Goal: Complete application form

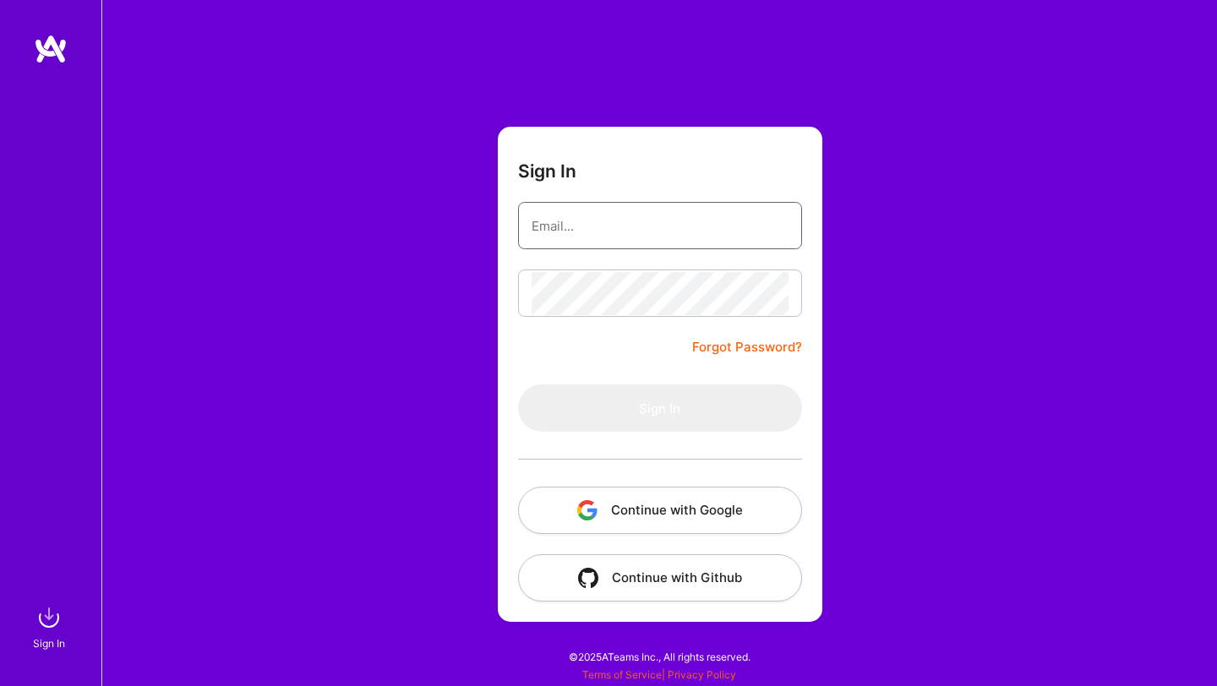
type input "[EMAIL_ADDRESS][DOMAIN_NAME]"
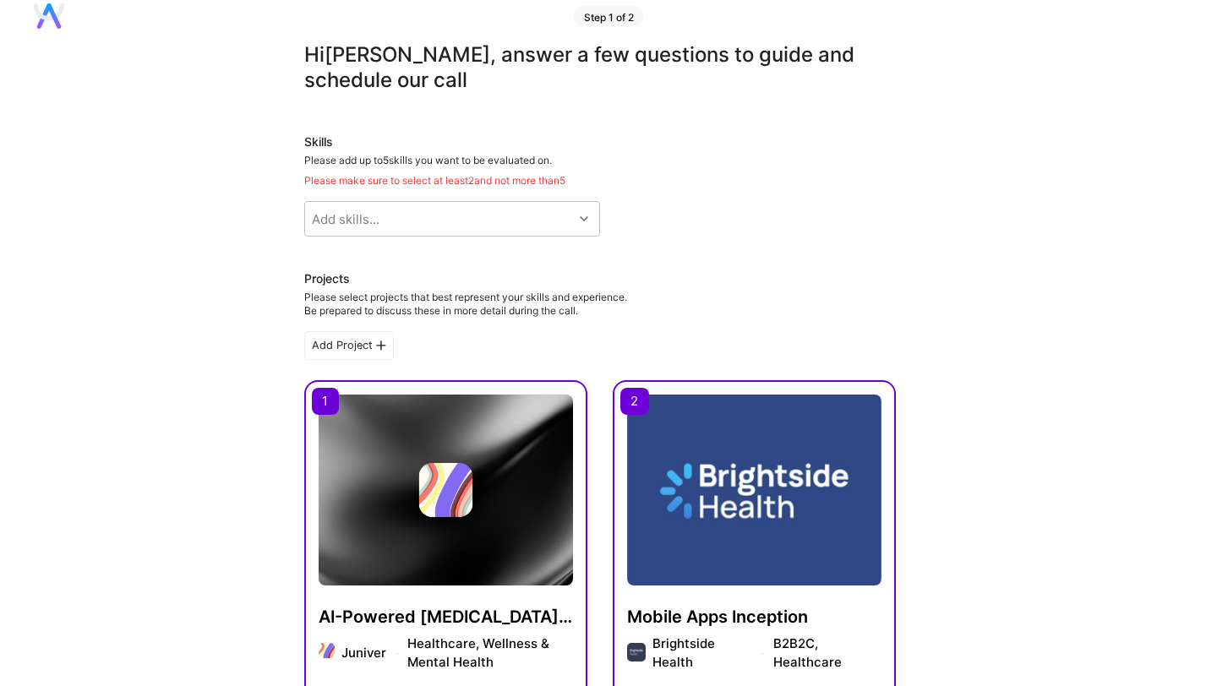
scroll to position [41, 0]
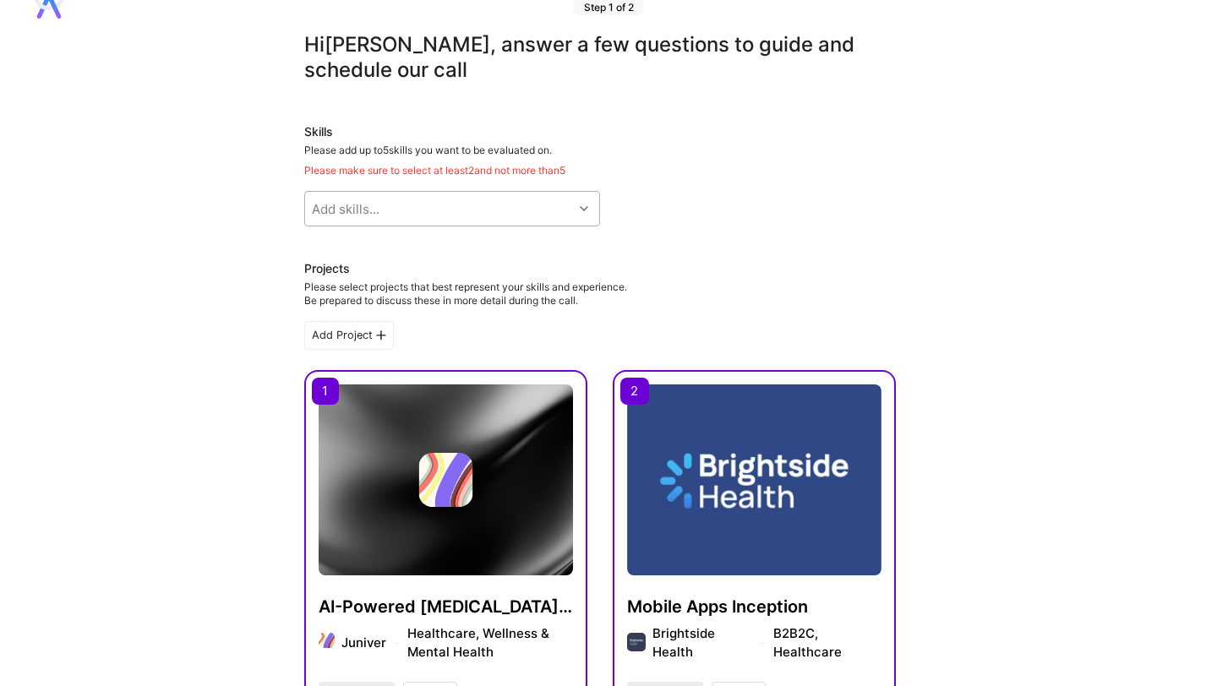
click at [429, 212] on div "Add skills..." at bounding box center [439, 209] width 268 height 34
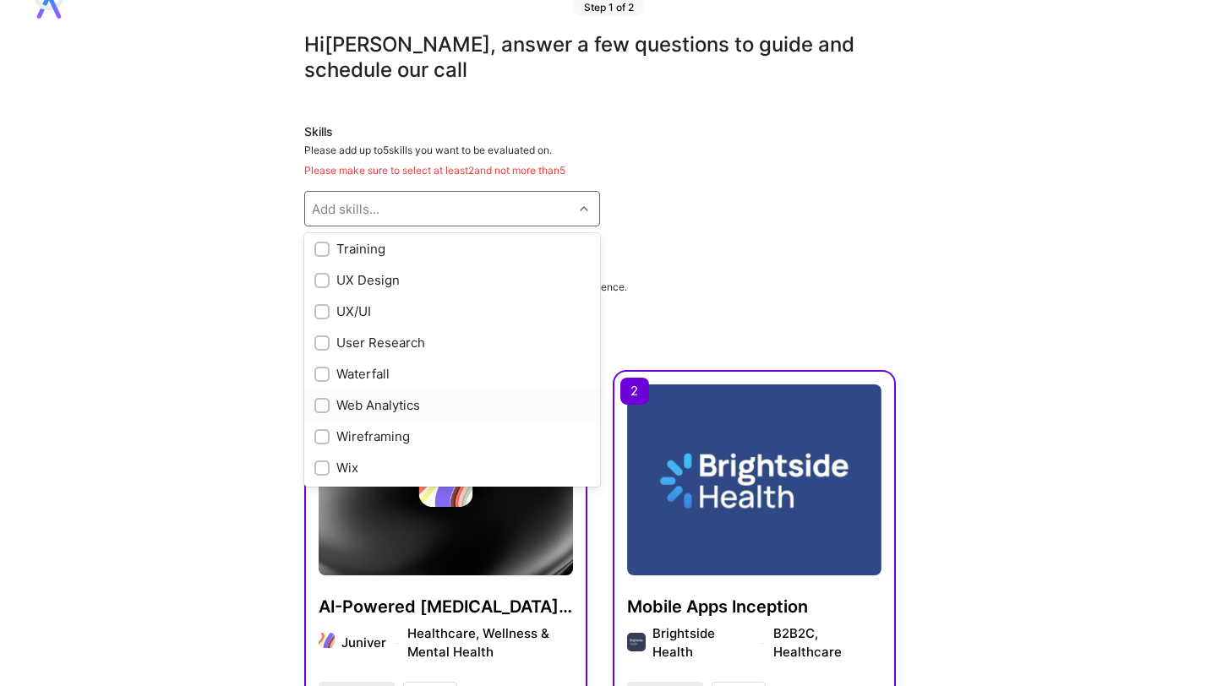
scroll to position [2165, 0]
click at [343, 364] on div "User Research" at bounding box center [451, 370] width 275 height 18
checkbox input "true"
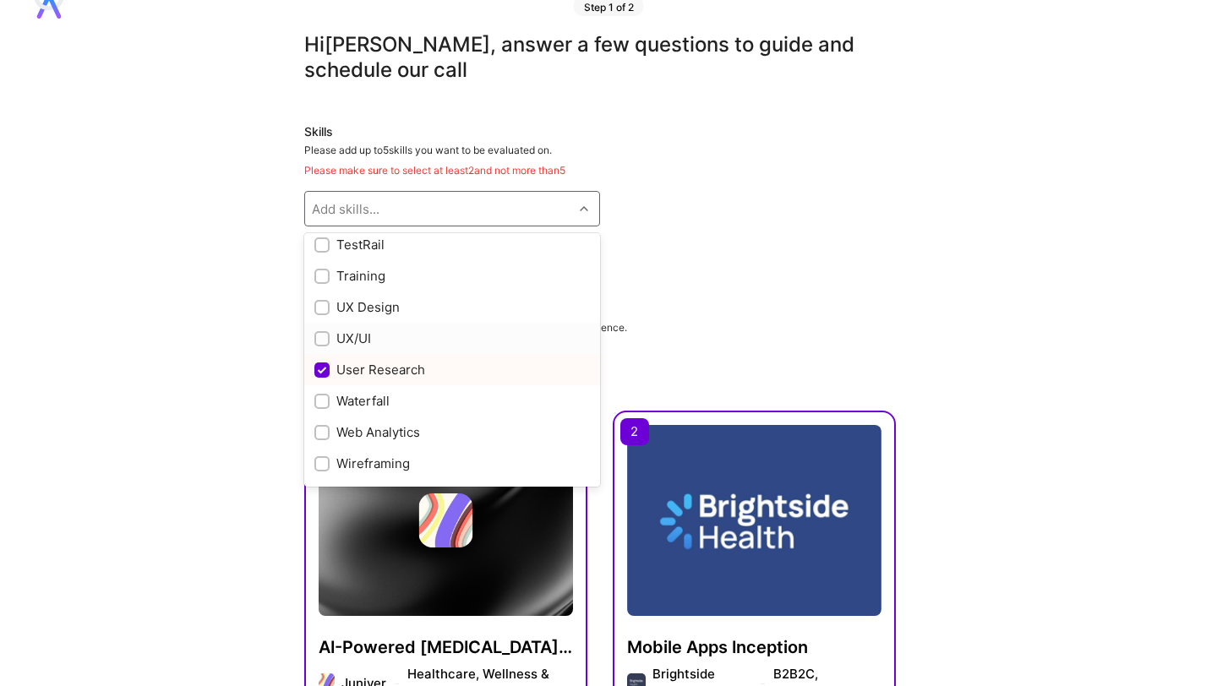
click at [335, 337] on div "UX/UI" at bounding box center [451, 339] width 275 height 18
checkbox input "true"
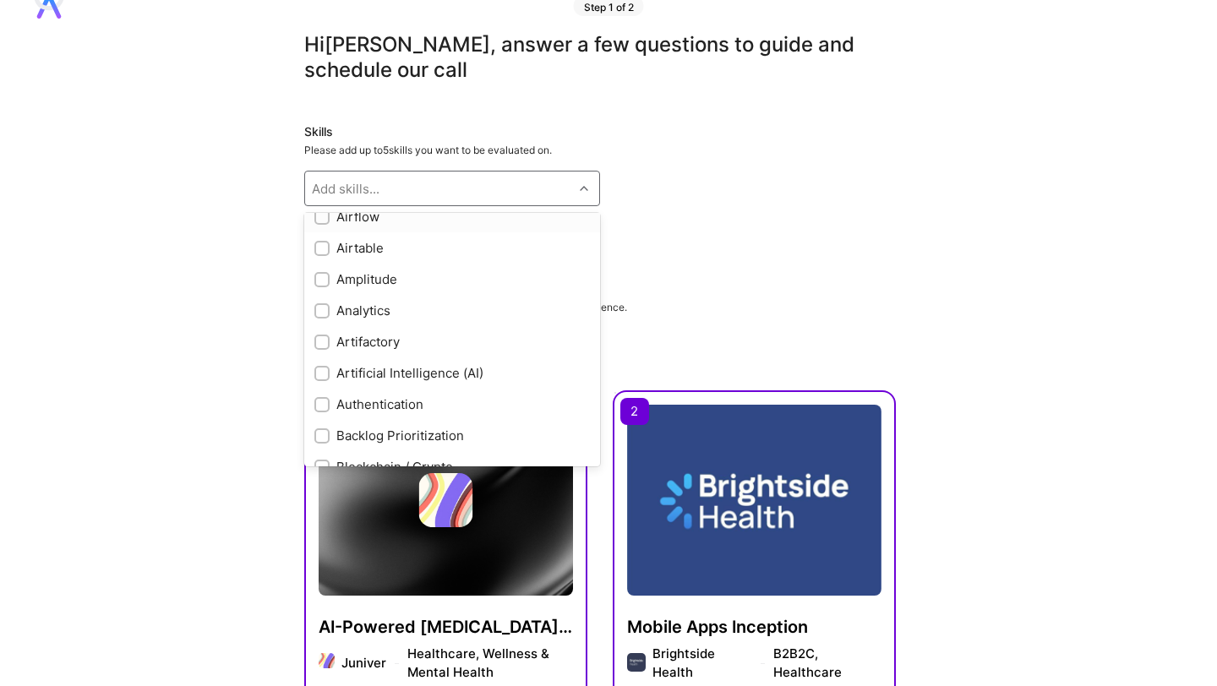
scroll to position [112, 0]
click at [380, 359] on div "Artificial Intelligence (AI)" at bounding box center [452, 370] width 296 height 31
checkbox input "true"
click at [404, 401] on div "Product Strategy" at bounding box center [451, 403] width 275 height 18
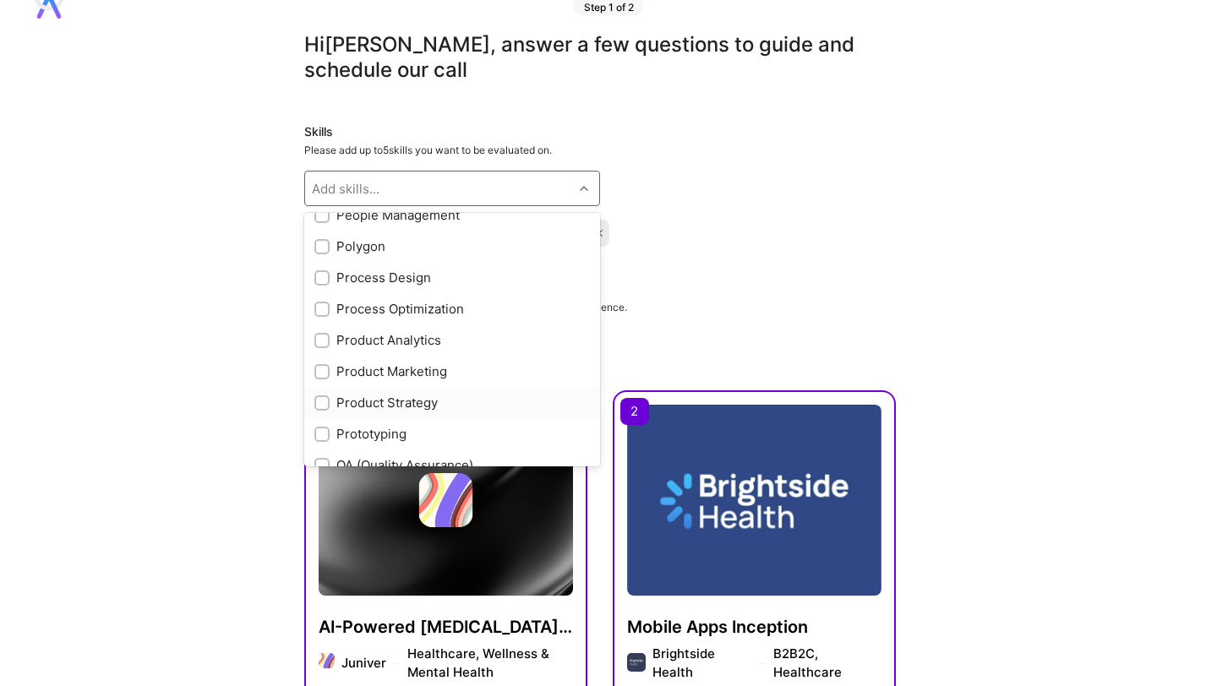
checkbox input "true"
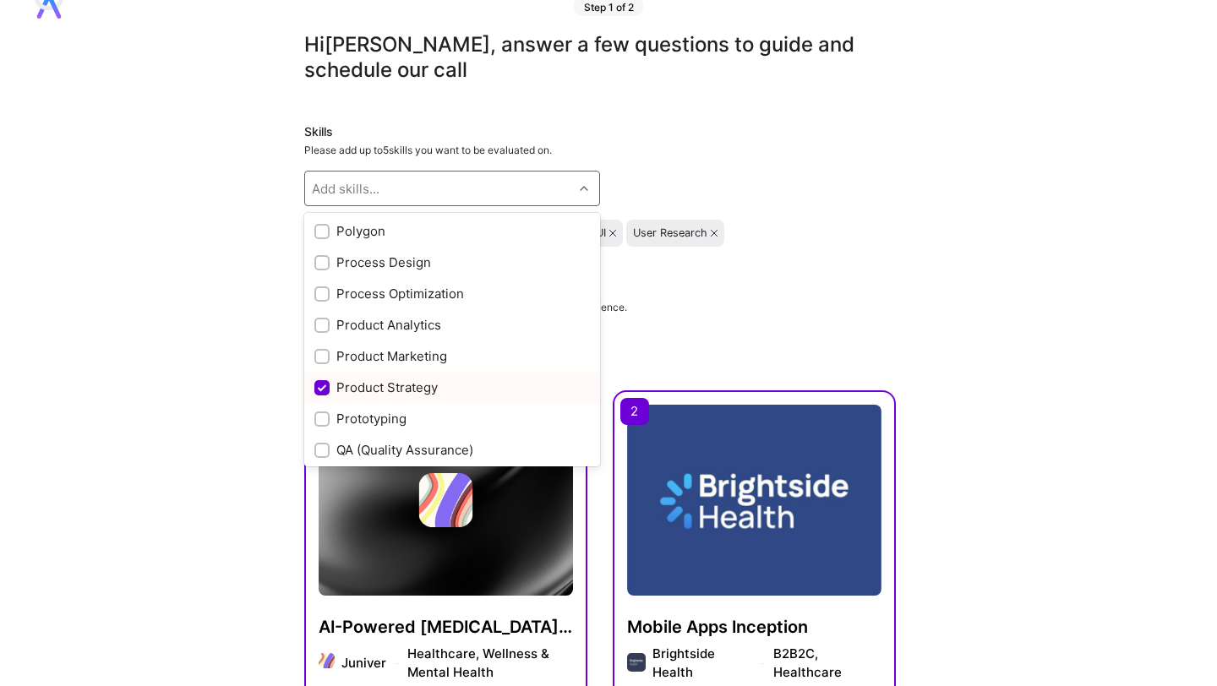
scroll to position [1413, 0]
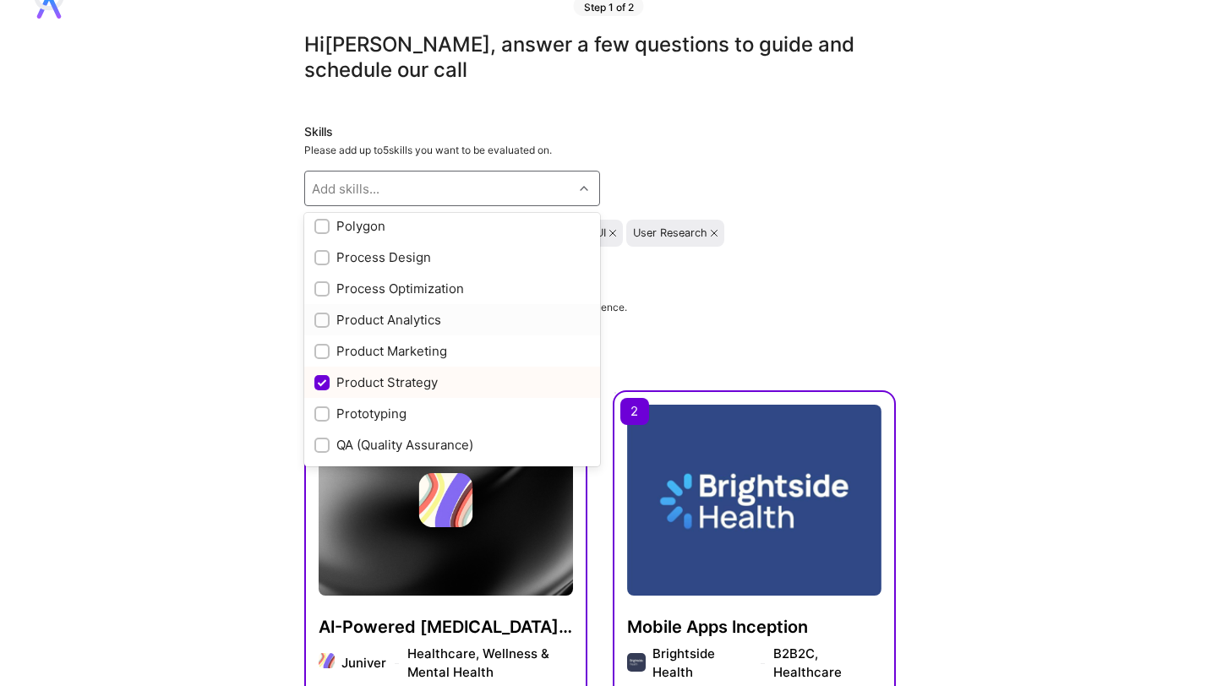
click at [410, 326] on div "Product Analytics" at bounding box center [451, 320] width 275 height 18
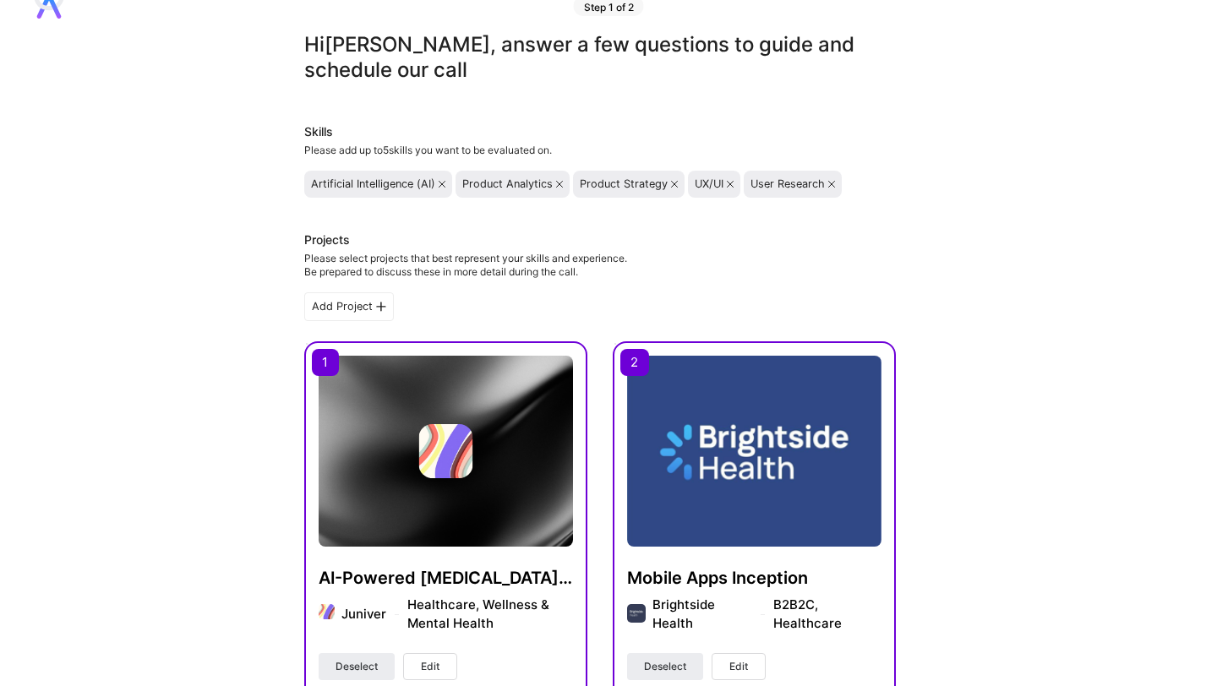
click at [557, 178] on div "Product Analytics" at bounding box center [512, 184] width 101 height 14
click at [560, 183] on icon at bounding box center [559, 184] width 7 height 7
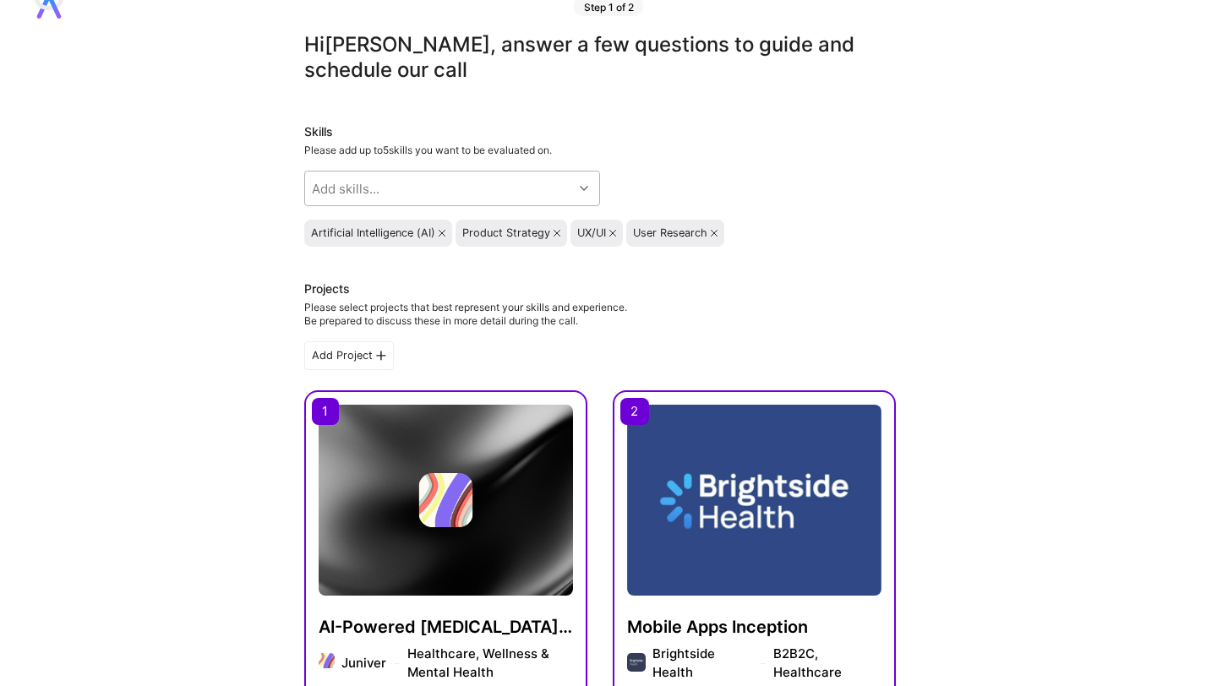
click at [484, 179] on div "Add skills..." at bounding box center [439, 189] width 268 height 34
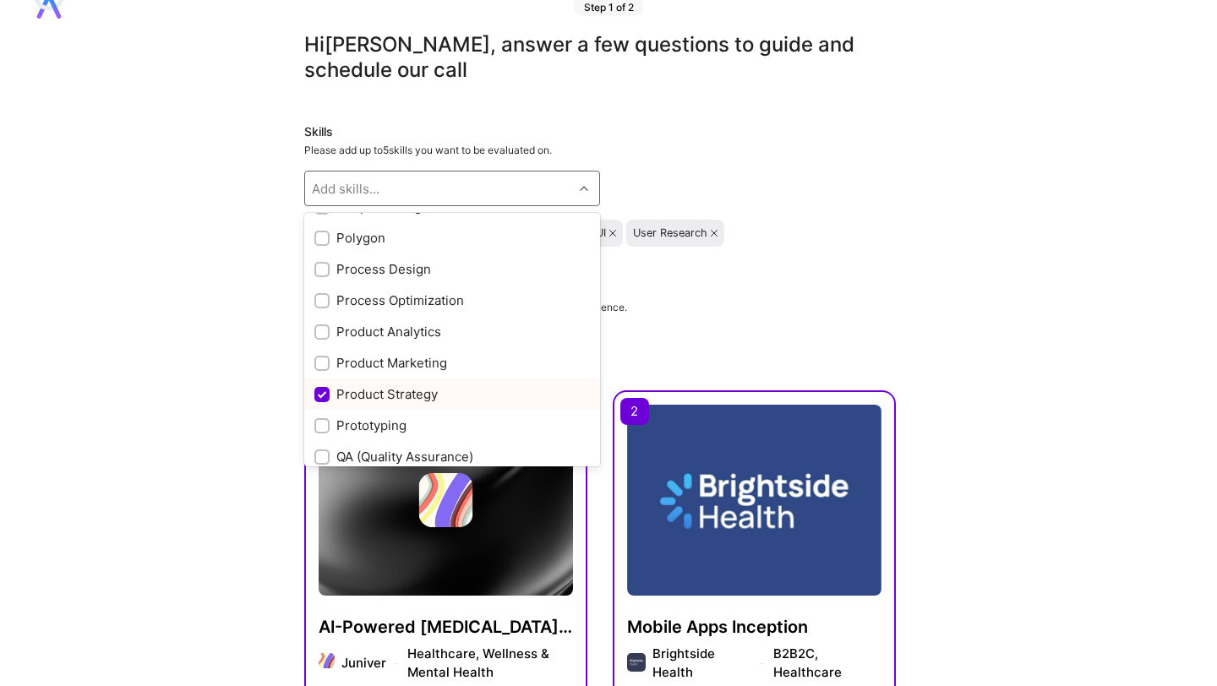
scroll to position [1398, 0]
click at [410, 330] on div "Product Analytics" at bounding box center [451, 335] width 275 height 18
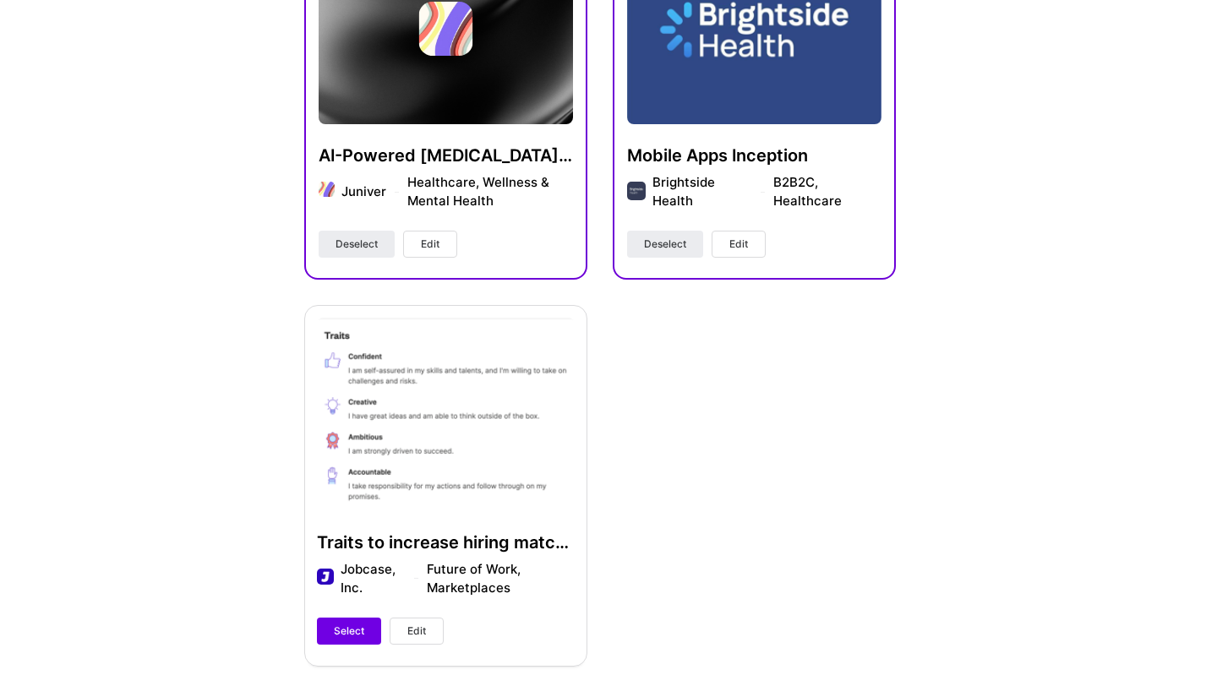
scroll to position [491, 0]
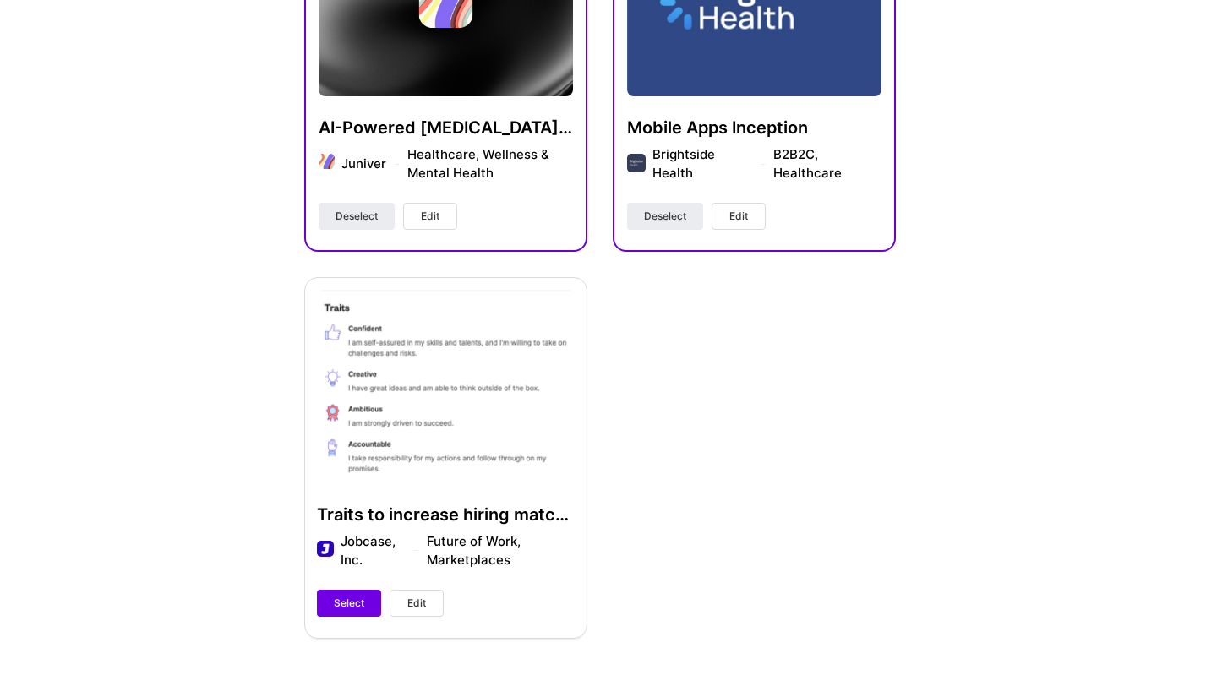
click at [427, 223] on span "Edit" at bounding box center [430, 216] width 19 height 15
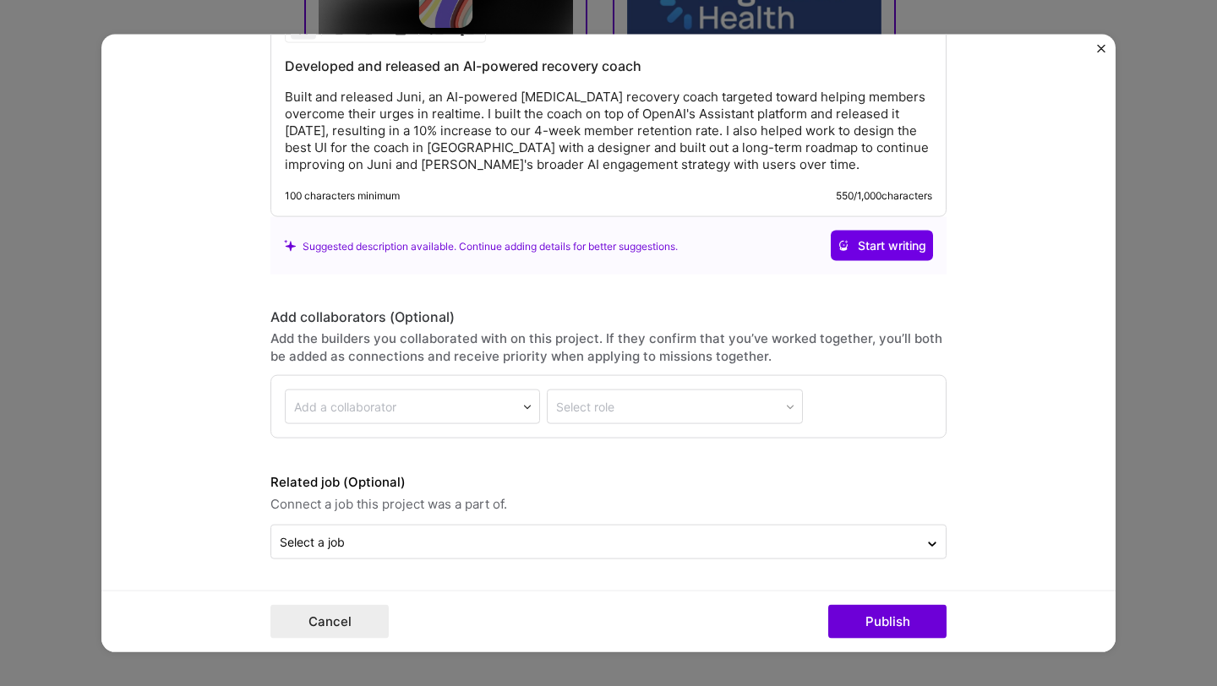
scroll to position [1922, 0]
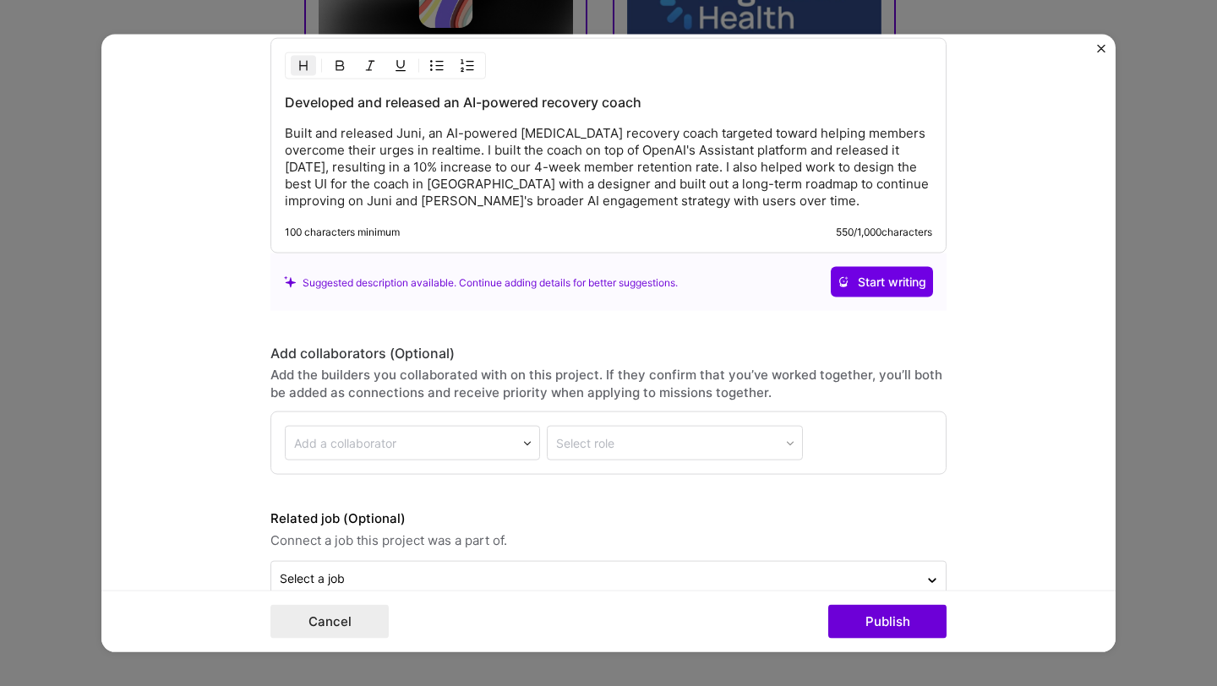
click at [1097, 46] on img "Close" at bounding box center [1101, 49] width 8 height 8
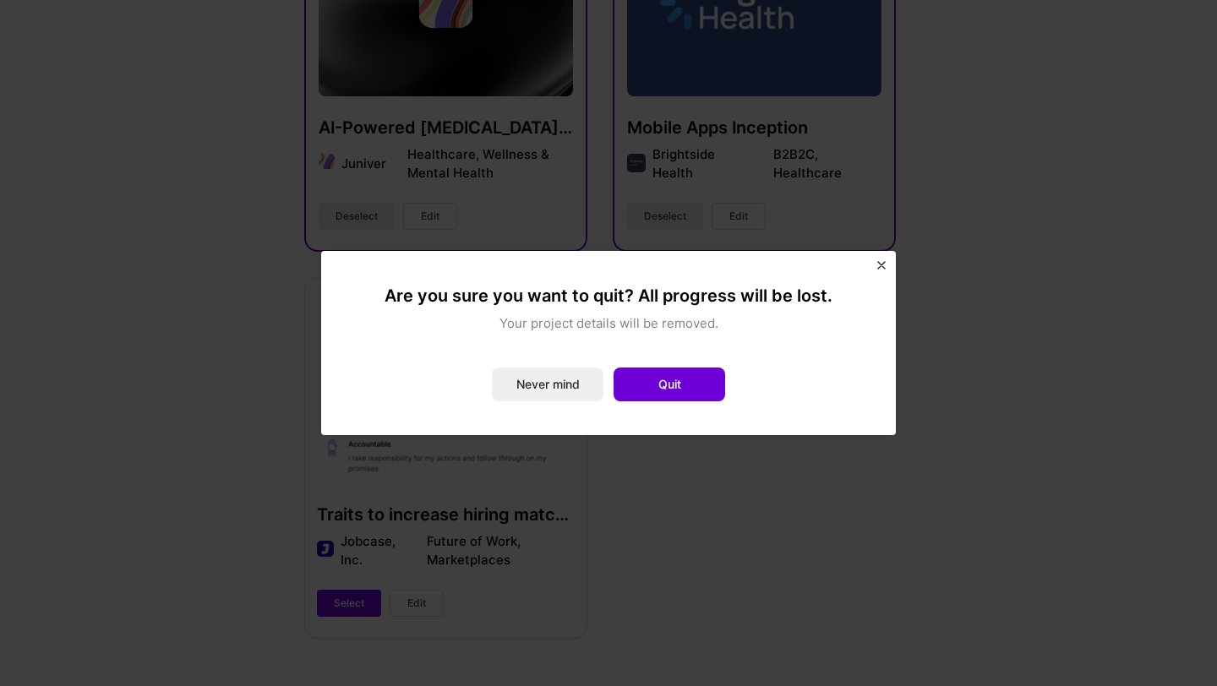
click at [883, 265] on img "Close" at bounding box center [881, 265] width 8 height 8
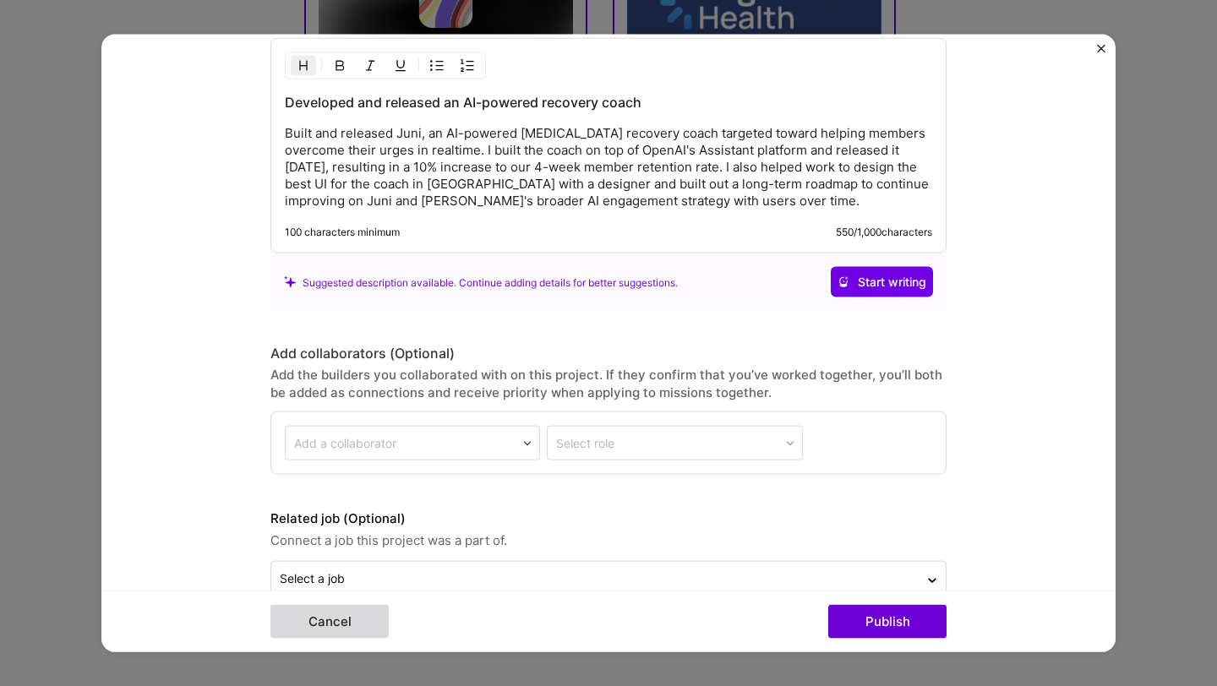
click at [308, 628] on button "Cancel" at bounding box center [329, 621] width 118 height 34
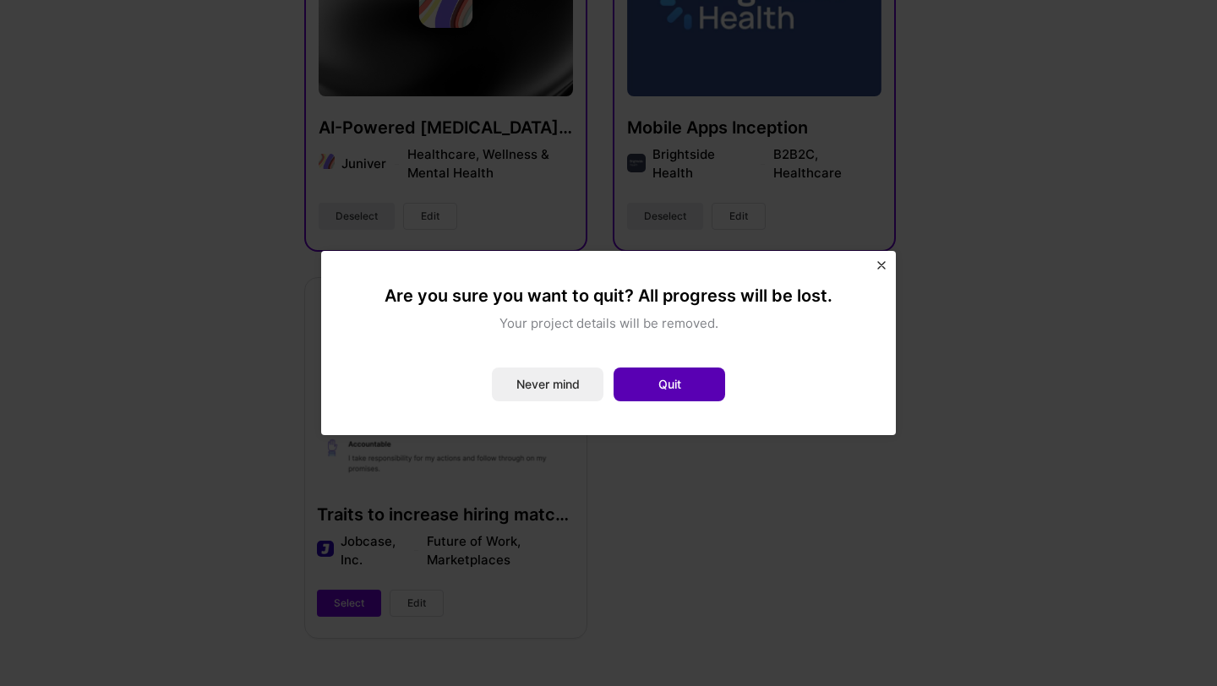
click at [649, 382] on button "Quit" at bounding box center [670, 385] width 112 height 34
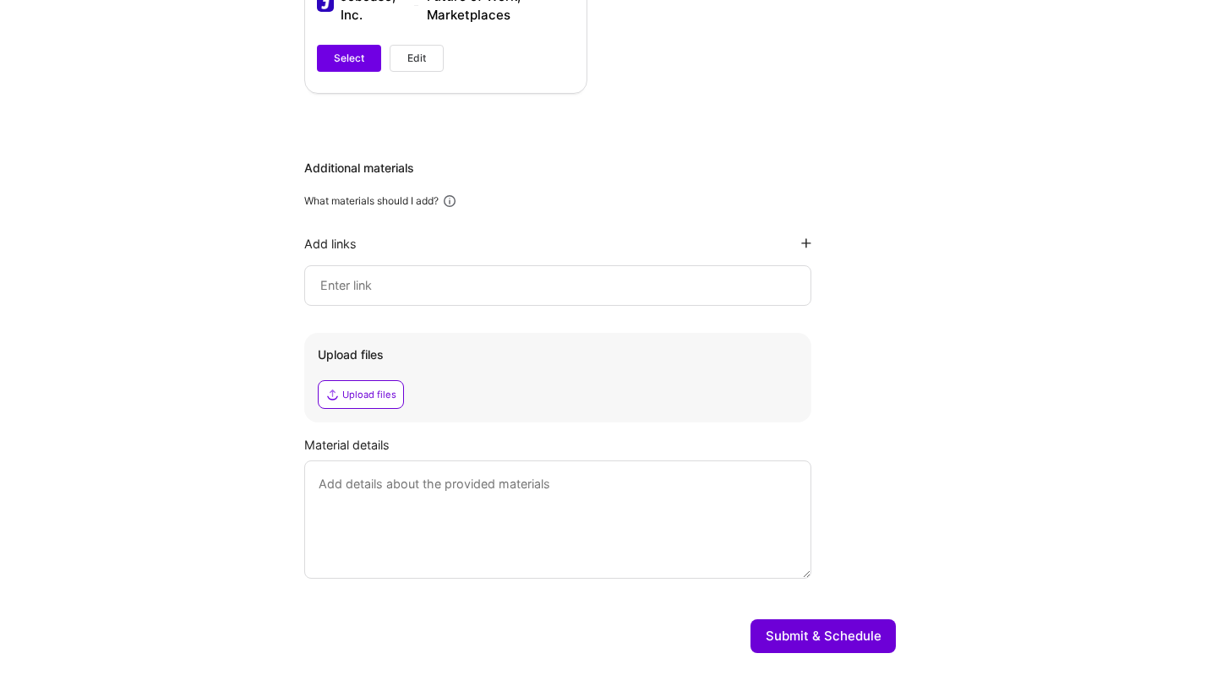
scroll to position [1072, 0]
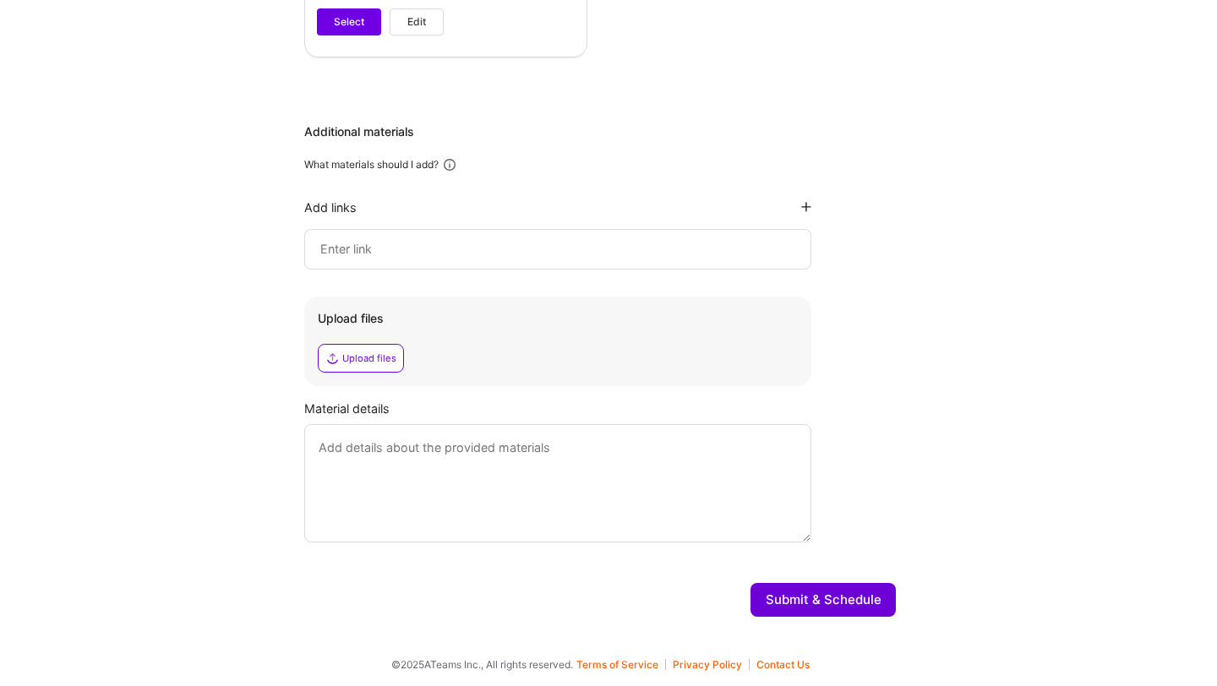
click at [800, 594] on button "Submit & Schedule" at bounding box center [822, 600] width 145 height 34
